Goal: Task Accomplishment & Management: Manage account settings

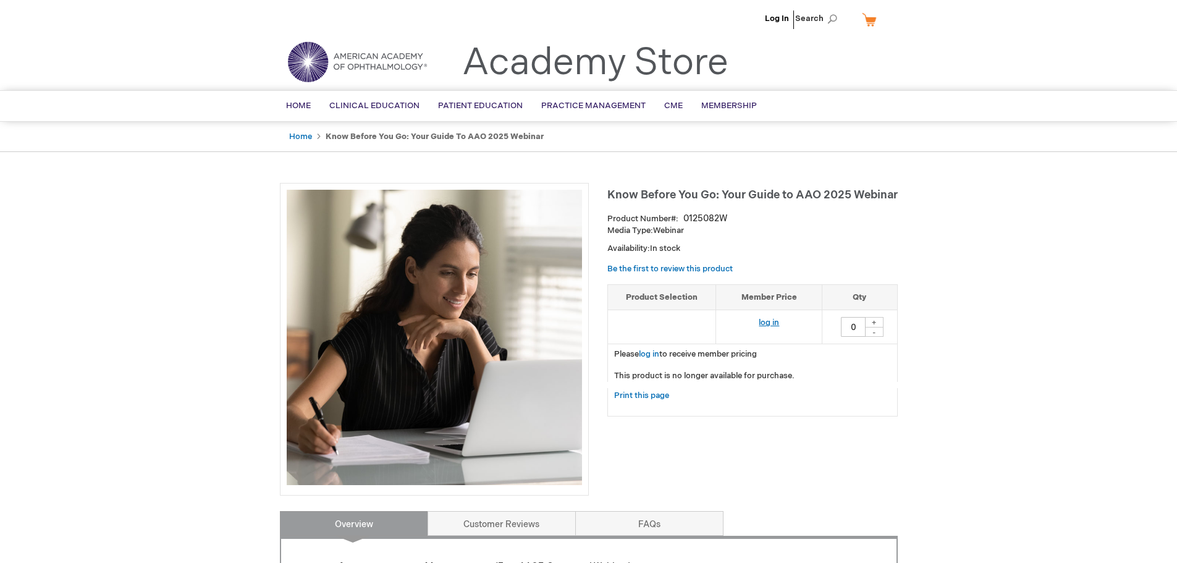
click at [766, 322] on link "log in" at bounding box center [769, 323] width 20 height 10
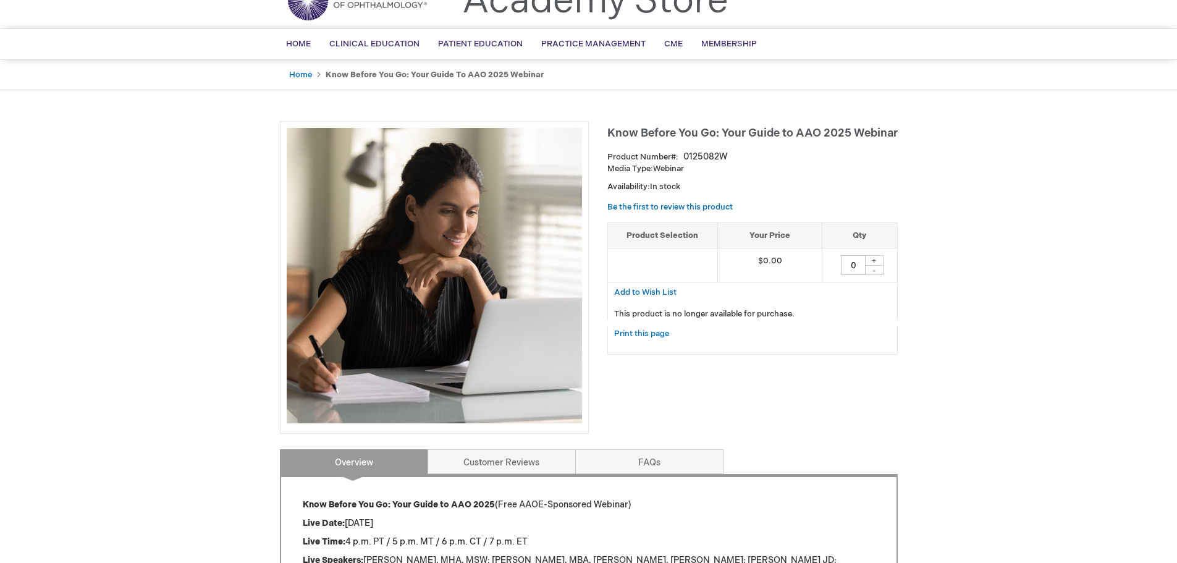
click at [465, 339] on img at bounding box center [434, 275] width 295 height 295
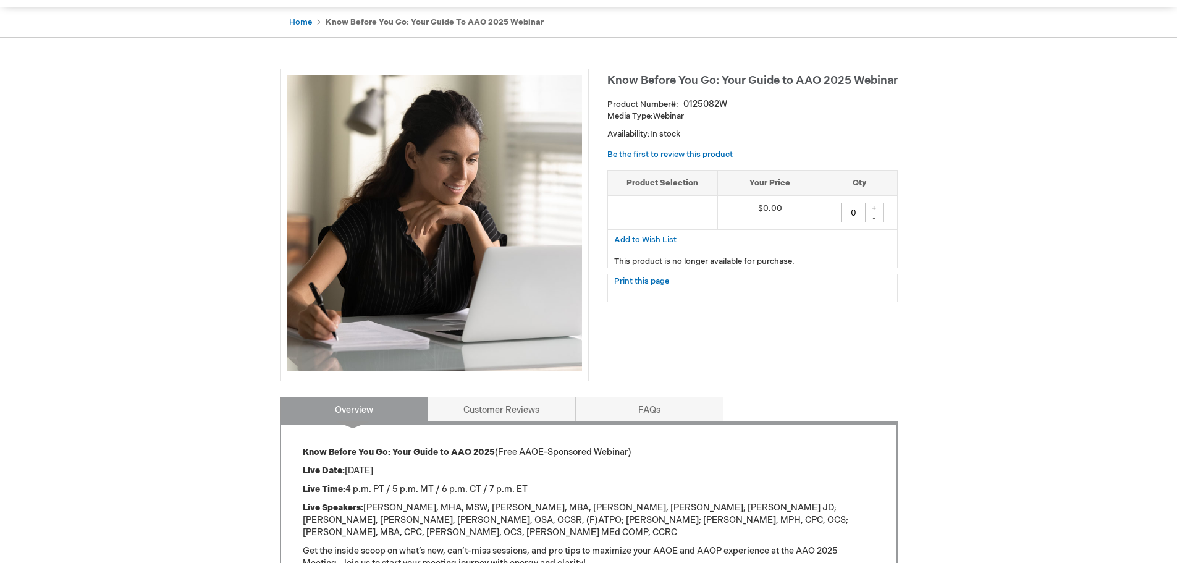
scroll to position [0, 0]
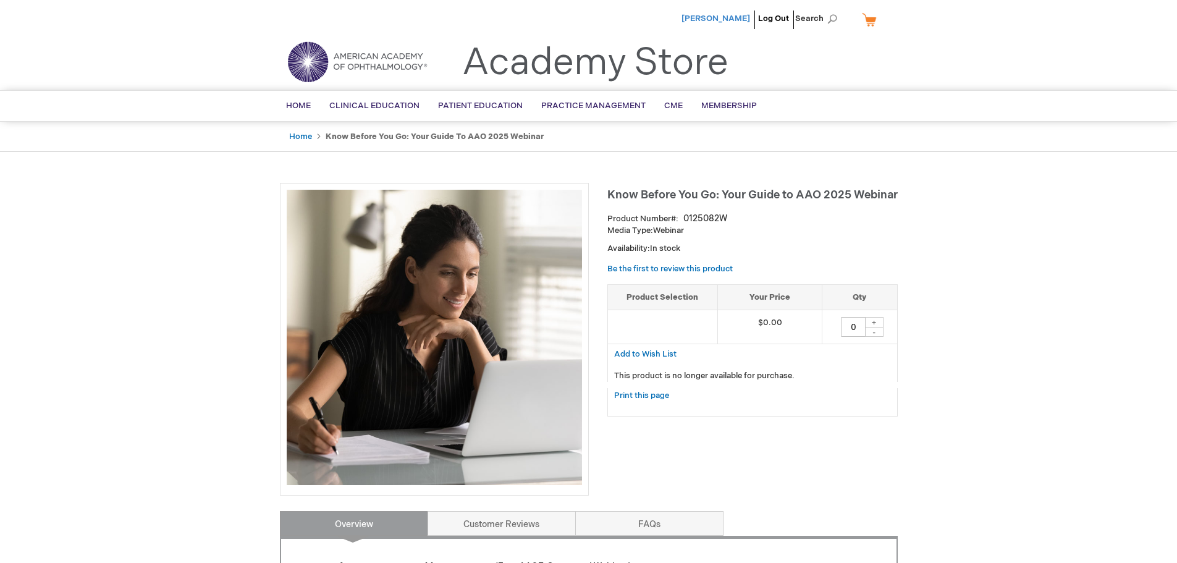
click at [734, 16] on span "[PERSON_NAME]" at bounding box center [715, 19] width 69 height 10
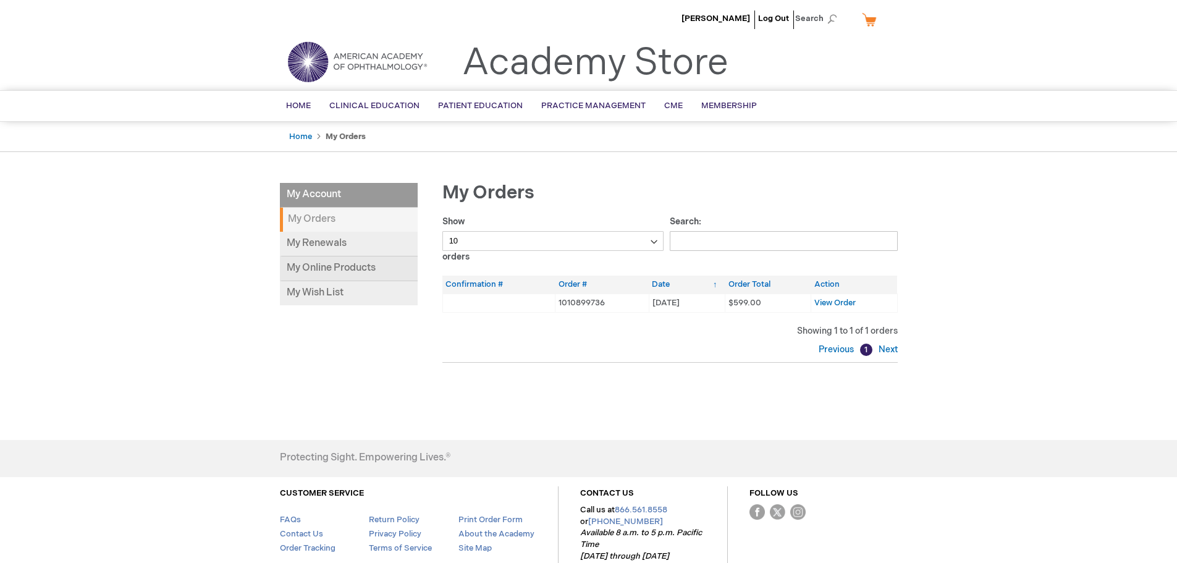
click at [322, 266] on link "My Online Products" at bounding box center [349, 268] width 138 height 25
